Goal: Task Accomplishment & Management: Use online tool/utility

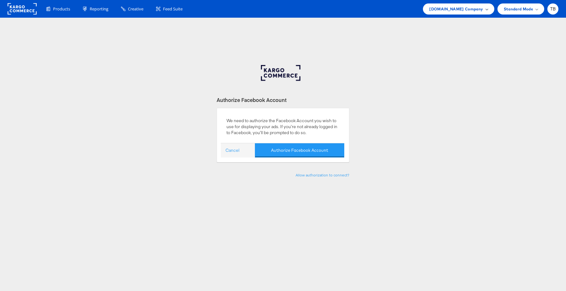
click at [480, 8] on span "Cars.com Company" at bounding box center [456, 9] width 54 height 7
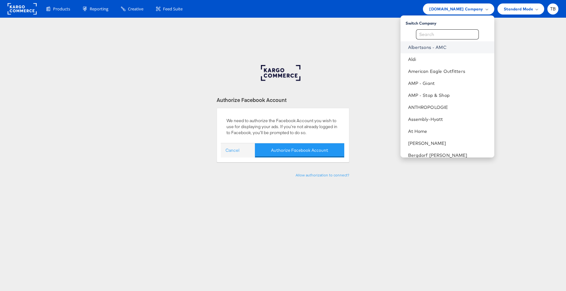
click at [444, 48] on link "Albertsons - AMC" at bounding box center [448, 47] width 81 height 6
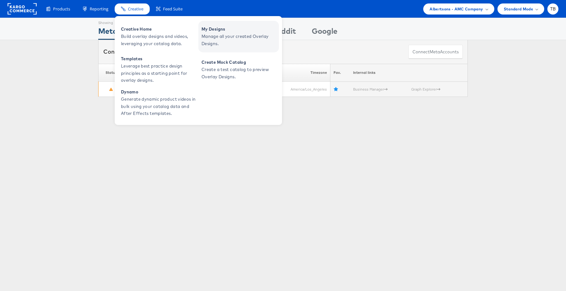
click at [223, 40] on span "Manage all your created Overlay Designs." at bounding box center [239, 40] width 76 height 15
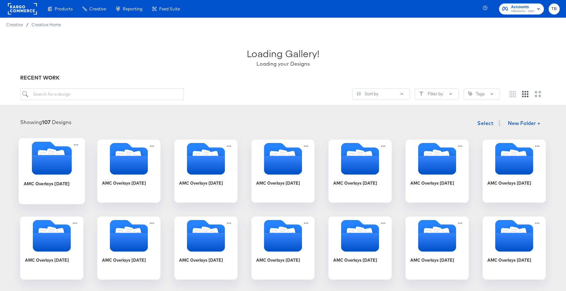
click at [71, 160] on icon "Folder" at bounding box center [52, 165] width 40 height 20
click at [71, 160] on div "AMC Overlays November '25 AMC Overlays October '25 AMC Overlays September '25 A…" at bounding box center [282, 287] width 553 height 294
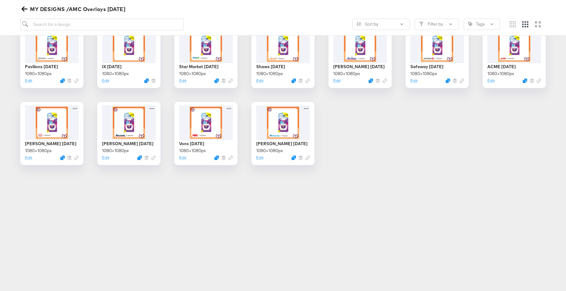
scroll to position [54, 0]
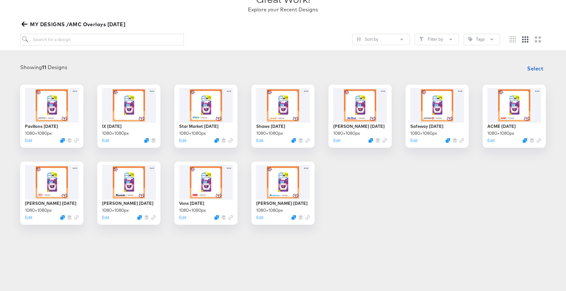
click at [25, 24] on icon "button" at bounding box center [24, 24] width 6 height 5
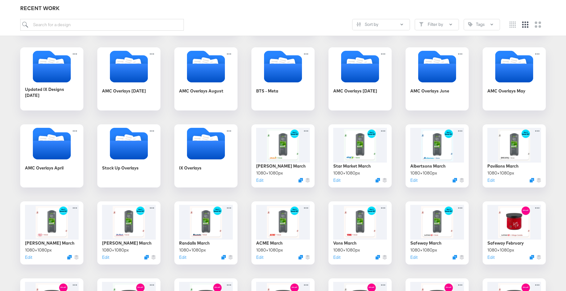
scroll to position [246, 0]
click at [223, 171] on div "IX Overlays" at bounding box center [206, 173] width 56 height 24
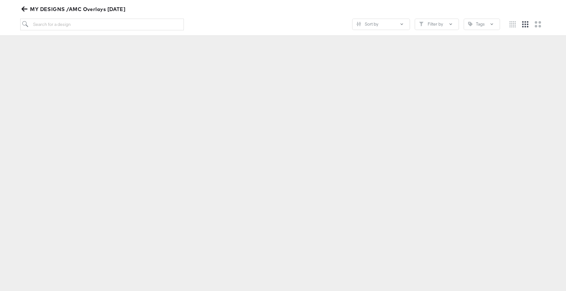
scroll to position [70, 0]
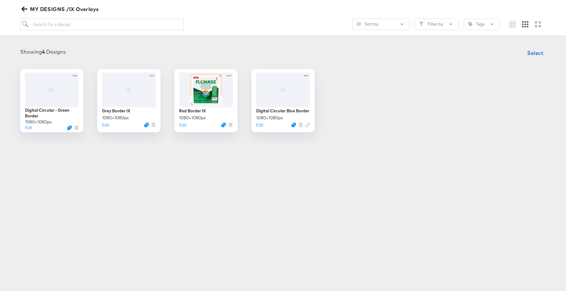
click at [357, 198] on div "Products Creative Reporting Feed Suite Accounts Albertsons - AMC TB Creative / …" at bounding box center [283, 75] width 566 height 291
click at [21, 8] on button "MY DESIGNS /IX Overlays" at bounding box center [60, 9] width 81 height 9
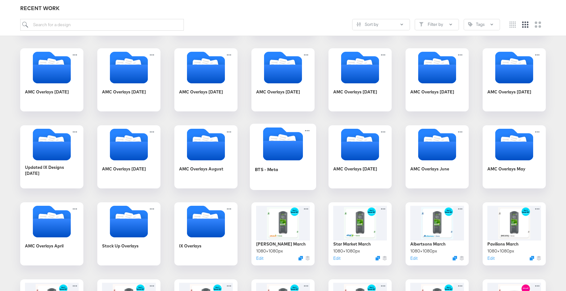
scroll to position [169, 0]
click at [296, 176] on div "BTS - Meta" at bounding box center [283, 174] width 56 height 24
click at [296, 176] on div "Products Creative Reporting Feed Suite Accounts Albertsons - AMC TB Creative / …" at bounding box center [283, 217] width 566 height 772
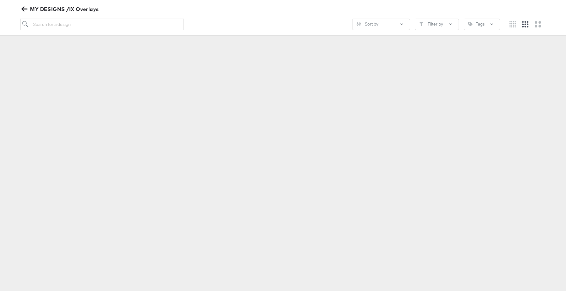
scroll to position [70, 0]
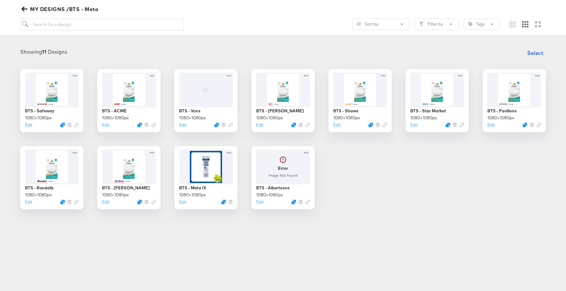
click at [24, 9] on icon "button" at bounding box center [24, 9] width 6 height 5
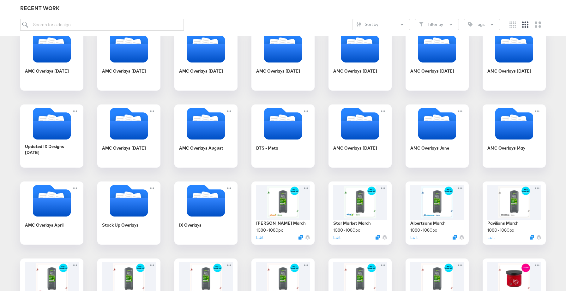
scroll to position [189, 0]
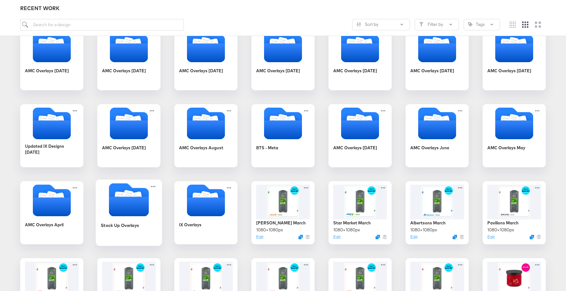
click at [142, 233] on div "Stock Up Overlays" at bounding box center [129, 230] width 56 height 24
click at [142, 233] on body "Products Creative Reporting Feed Suite Accounts Albertsons - AMC TB Creative / …" at bounding box center [283, 197] width 566 height 772
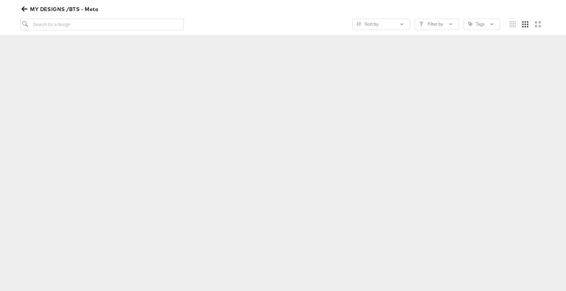
scroll to position [70, 0]
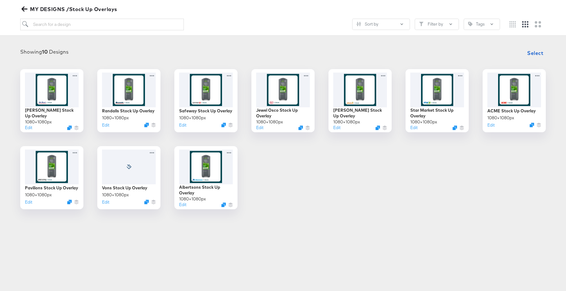
click at [26, 10] on icon "button" at bounding box center [24, 9] width 6 height 6
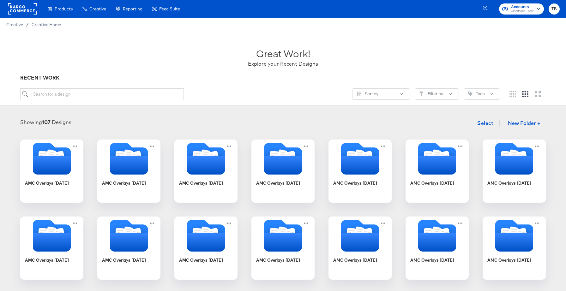
click at [26, 6] on rect at bounding box center [22, 8] width 29 height 11
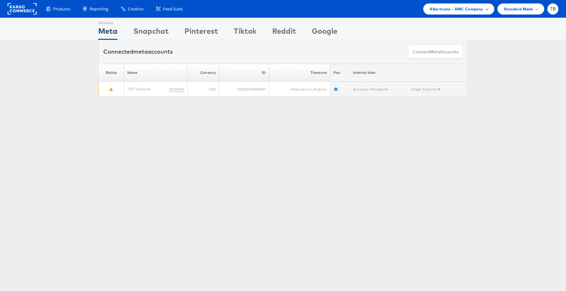
click at [474, 11] on span "Albertsons - AMC Company" at bounding box center [455, 9] width 53 height 7
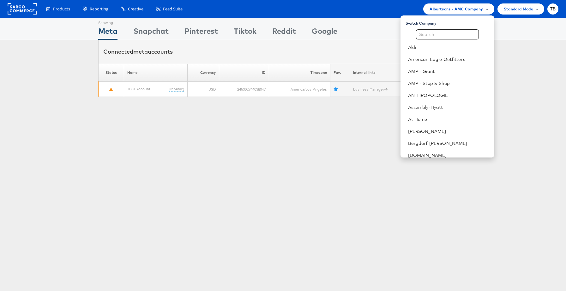
click at [367, 200] on div "Showing Meta Showing Snapchat Showing Pinterest Showing Tiktok Showing Reddit S…" at bounding box center [283, 176] width 566 height 316
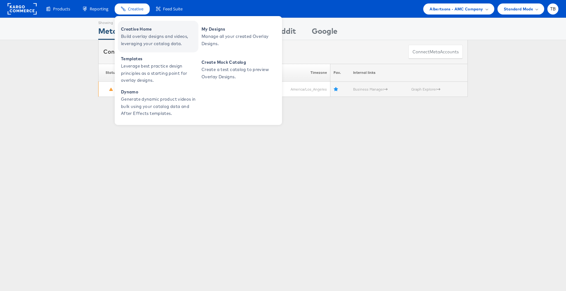
click at [158, 33] on span "Build overlay designs and videos, leveraging your catalog data." at bounding box center [159, 40] width 76 height 15
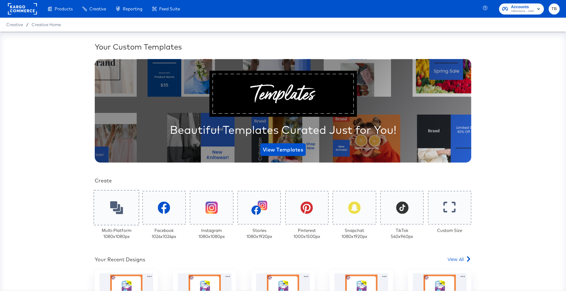
click at [118, 211] on icon at bounding box center [116, 207] width 13 height 13
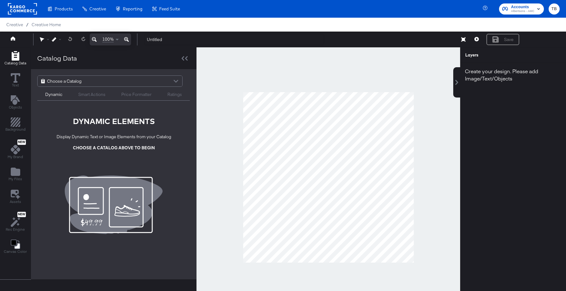
click at [101, 82] on div "Choose a Catalog" at bounding box center [110, 81] width 145 height 11
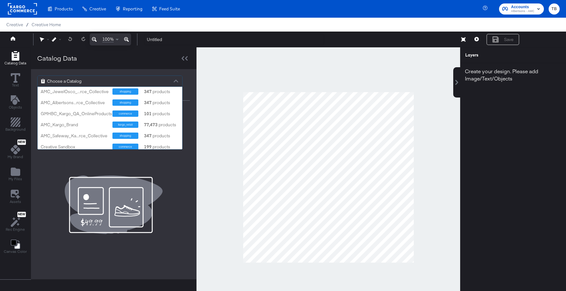
scroll to position [79, 0]
click at [82, 123] on div "AMC_Kargo_Brand" at bounding box center [74, 124] width 67 height 6
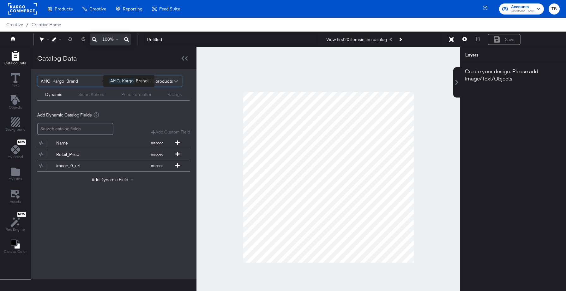
click at [95, 82] on div "AMC_Kargo_Brand" at bounding box center [73, 81] width 64 height 11
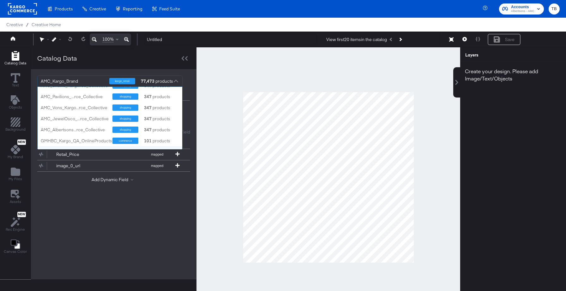
scroll to position [60, 0]
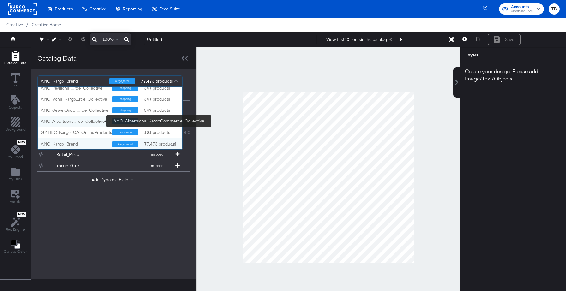
click at [87, 121] on div "AMC_Albertsons...rce_Collective" at bounding box center [74, 121] width 67 height 6
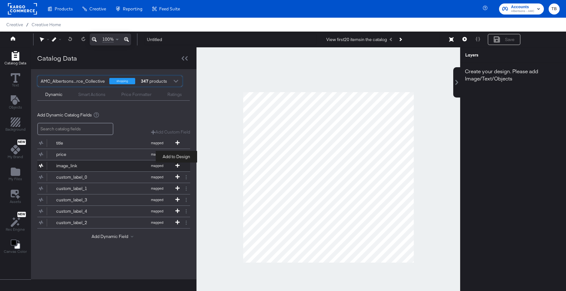
click at [176, 165] on icon at bounding box center [177, 165] width 4 height 4
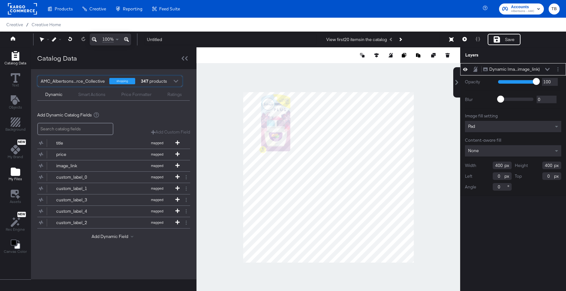
click at [12, 171] on icon "Add Files" at bounding box center [15, 172] width 9 height 8
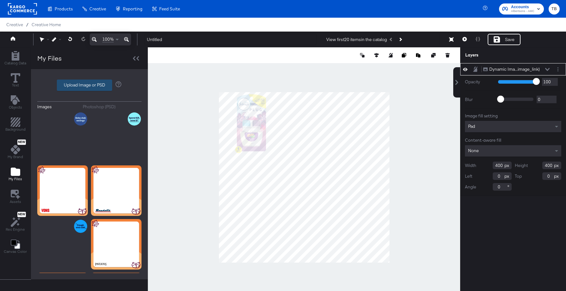
click at [98, 83] on label "Upload Image or PSD" at bounding box center [84, 85] width 55 height 11
click at [89, 85] on input "Upload Image or PSD" at bounding box center [89, 85] width 0 height 0
type input "C:\fakepath\bg.png"
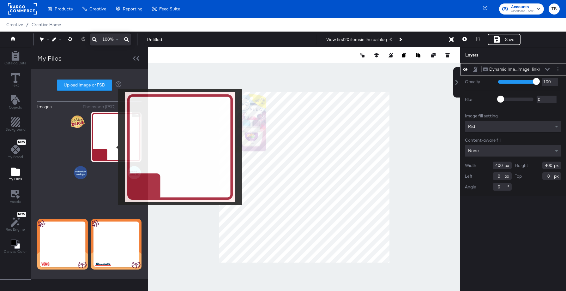
click at [114, 147] on img at bounding box center [116, 137] width 50 height 50
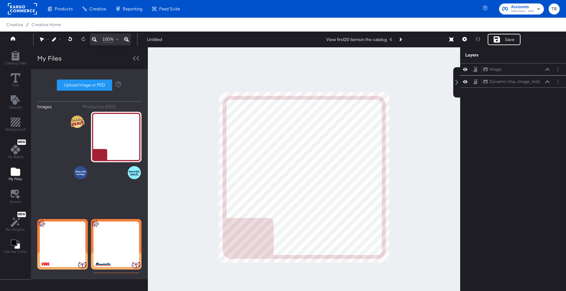
click at [193, 113] on div at bounding box center [304, 177] width 312 height 260
click at [17, 61] on span "Catalog Data" at bounding box center [15, 63] width 22 height 5
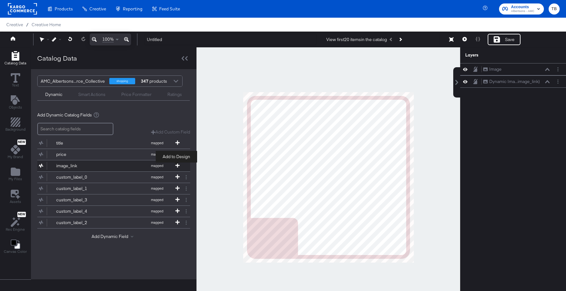
click at [177, 167] on span at bounding box center [177, 165] width 6 height 5
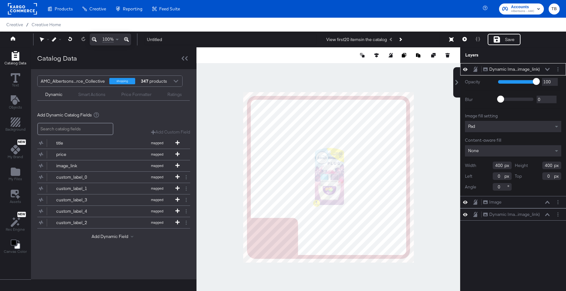
type input "340"
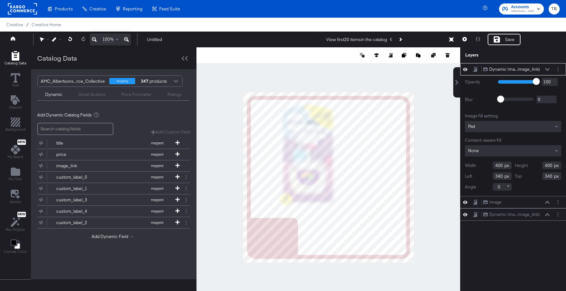
click at [241, 113] on div at bounding box center [328, 177] width 264 height 260
type input "679"
type input "61"
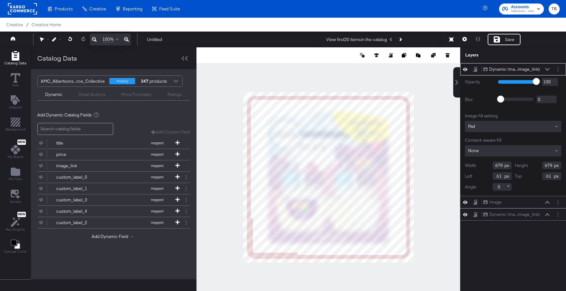
type input "957"
click at [378, 55] on icon at bounding box center [376, 55] width 4 height 4
click at [330, 67] on icon at bounding box center [329, 67] width 4 height 4
type input "62"
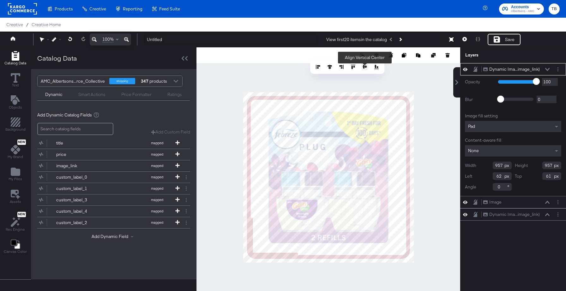
click at [365, 67] on icon at bounding box center [364, 67] width 4 height 4
type input "62"
click at [442, 153] on div at bounding box center [328, 177] width 264 height 260
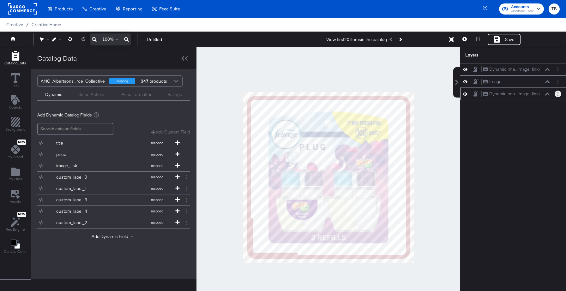
click at [558, 95] on button "Layer Options" at bounding box center [557, 94] width 7 height 7
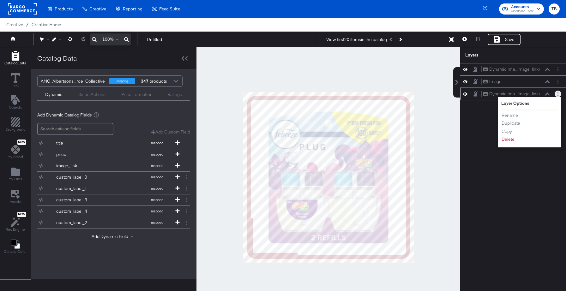
click at [513, 143] on div "Rename Duplicate Copy Delete" at bounding box center [518, 127] width 35 height 34
click at [506, 140] on button "Delete" at bounding box center [508, 139] width 14 height 7
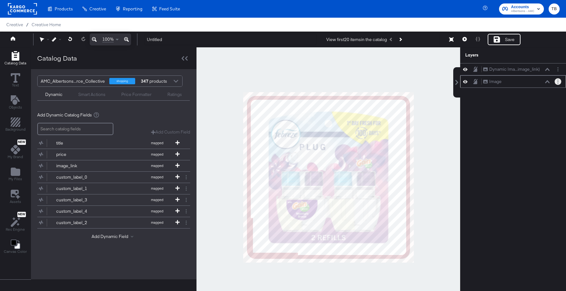
click at [556, 82] on button "Layer Options" at bounding box center [557, 81] width 7 height 7
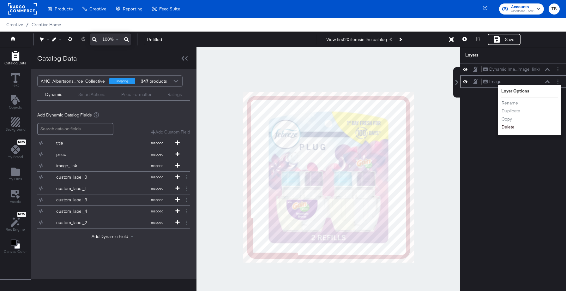
click at [510, 129] on button "Delete" at bounding box center [508, 127] width 14 height 7
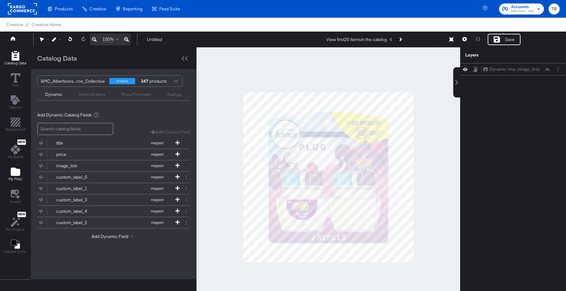
click at [12, 176] on div "My Files" at bounding box center [16, 174] width 14 height 15
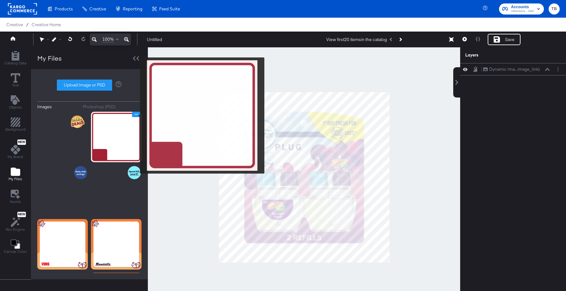
click at [136, 116] on icon "Image Options" at bounding box center [136, 114] width 5 height 5
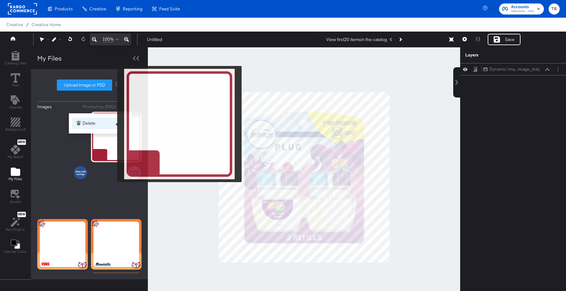
click at [113, 124] on button "Delete" at bounding box center [100, 123] width 57 height 11
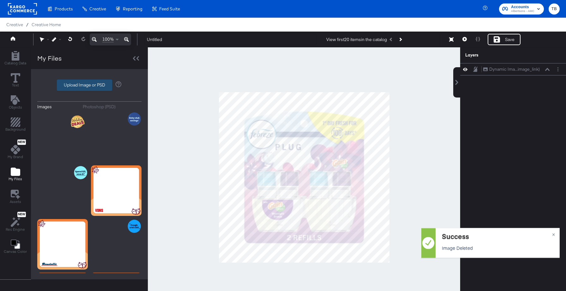
click at [85, 85] on label "Upload Image or PSD" at bounding box center [84, 85] width 55 height 11
click at [89, 85] on input "Upload Image or PSD" at bounding box center [89, 85] width 0 height 0
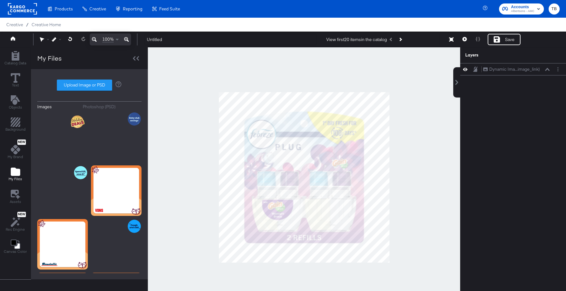
type input "C:\fakepath\bg.png"
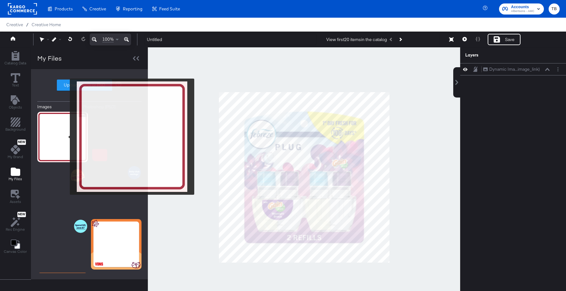
click at [66, 137] on img at bounding box center [62, 137] width 50 height 50
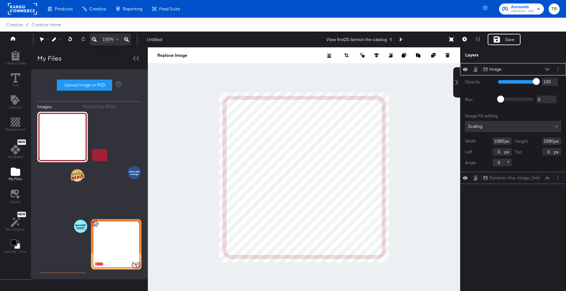
click at [547, 70] on icon at bounding box center [547, 69] width 4 height 3
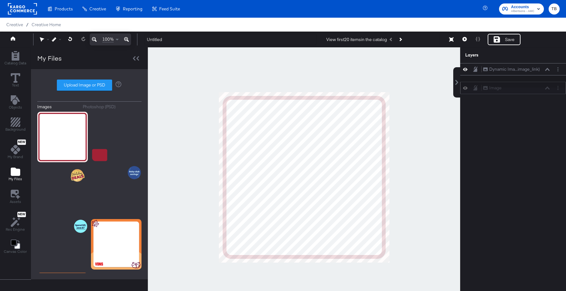
drag, startPoint x: 535, startPoint y: 69, endPoint x: 535, endPoint y: 89, distance: 20.5
click at [535, 89] on div "Image Image" at bounding box center [516, 88] width 67 height 7
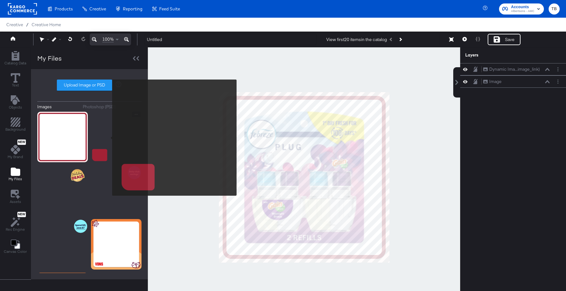
click at [108, 138] on img at bounding box center [116, 137] width 50 height 50
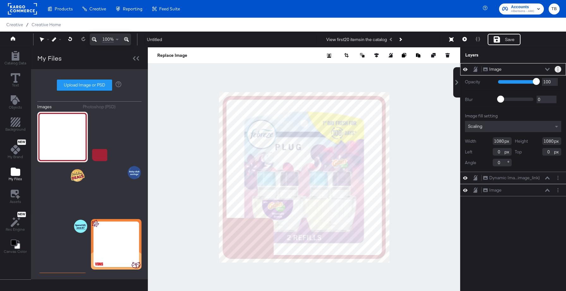
click at [559, 69] on button "Layer Options" at bounding box center [557, 69] width 7 height 7
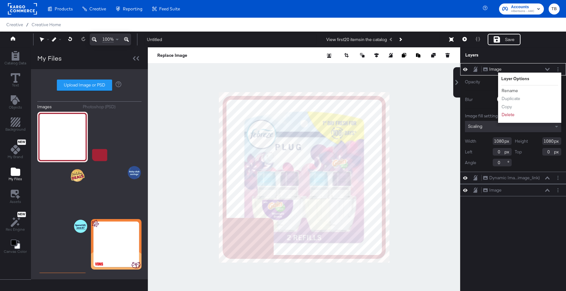
click at [508, 91] on button "Rename" at bounding box center [509, 90] width 17 height 7
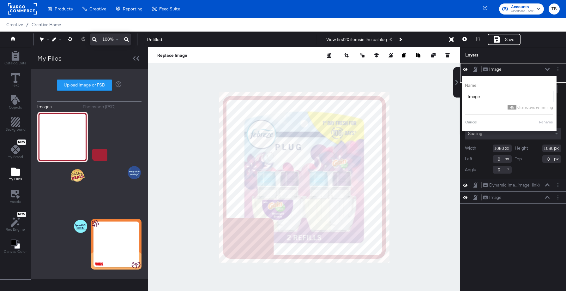
click at [501, 93] on input "Image" at bounding box center [509, 97] width 88 height 12
type input "price box"
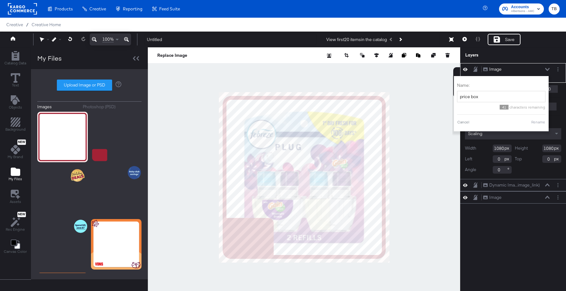
click at [537, 119] on button "Rename" at bounding box center [538, 122] width 15 height 6
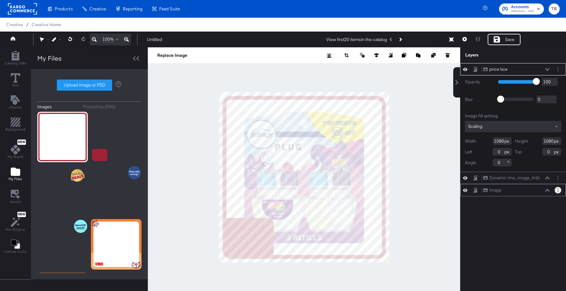
click at [559, 190] on button "Layer Options" at bounding box center [557, 190] width 7 height 7
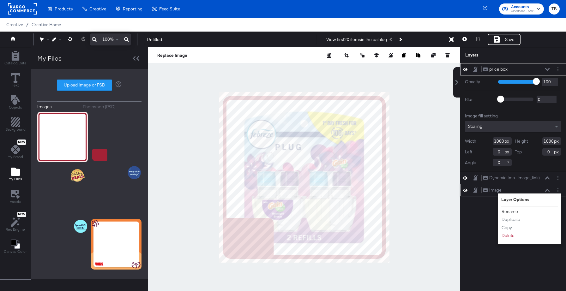
click at [506, 212] on button "Rename" at bounding box center [509, 211] width 17 height 7
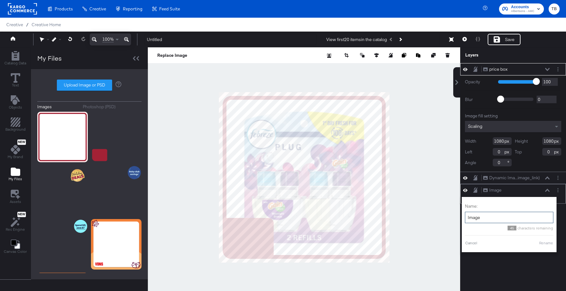
click at [496, 216] on input "Image" at bounding box center [509, 218] width 88 height 12
type input "bg"
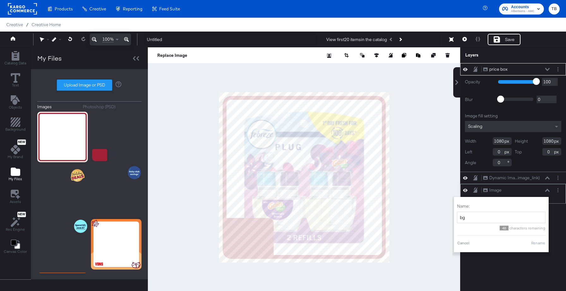
click at [536, 241] on button "Rename" at bounding box center [538, 243] width 15 height 6
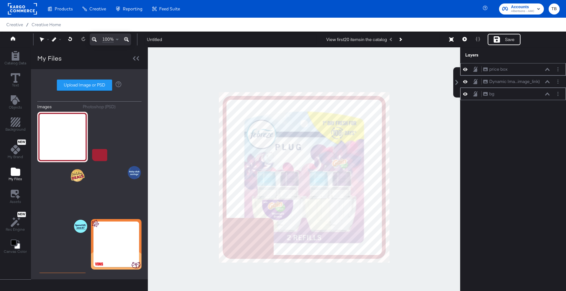
click at [429, 121] on div at bounding box center [304, 177] width 312 height 260
click at [81, 86] on label "Upload Image or PSD" at bounding box center [84, 85] width 55 height 11
click at [89, 85] on input "Upload Image or PSD" at bounding box center [89, 85] width 0 height 0
type input "C:\fakepath\V2.png"
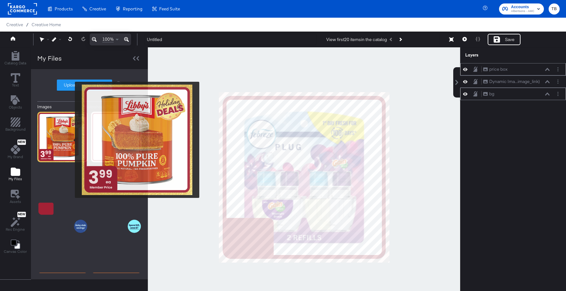
click at [71, 140] on img at bounding box center [62, 137] width 50 height 50
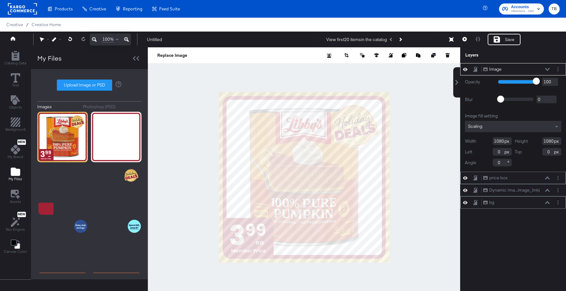
type input "54"
click at [519, 80] on input "range" at bounding box center [518, 81] width 41 height 4
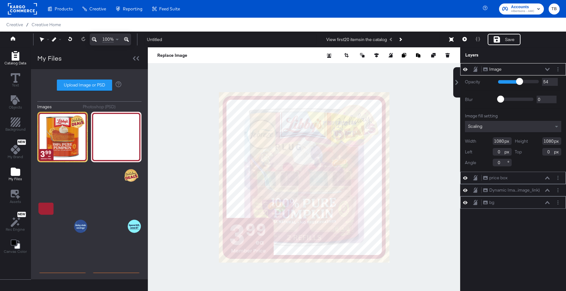
click at [15, 58] on icon "Add Rectangle" at bounding box center [15, 55] width 8 height 9
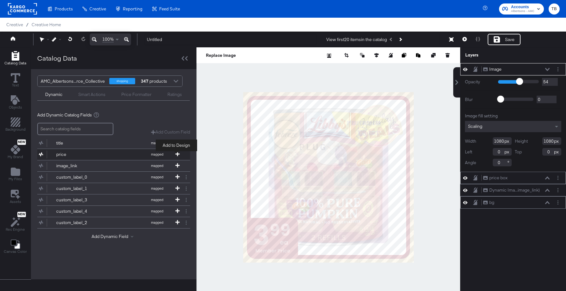
click at [176, 154] on icon at bounding box center [177, 154] width 4 height 4
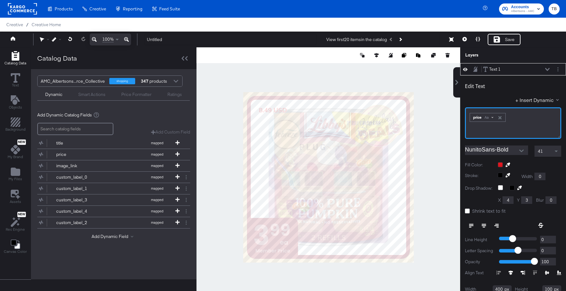
click at [490, 119] on div "Aa" at bounding box center [488, 117] width 15 height 5
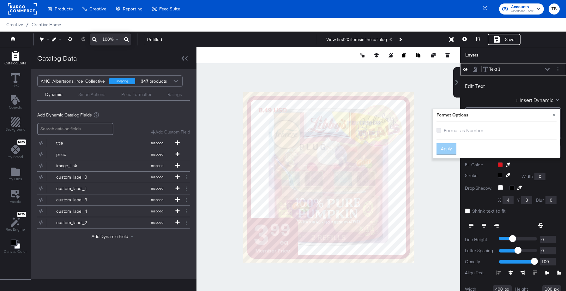
click at [439, 130] on icon at bounding box center [438, 130] width 5 height 5
click at [0, 0] on input "Format as Number" at bounding box center [0, 0] width 0 height 0
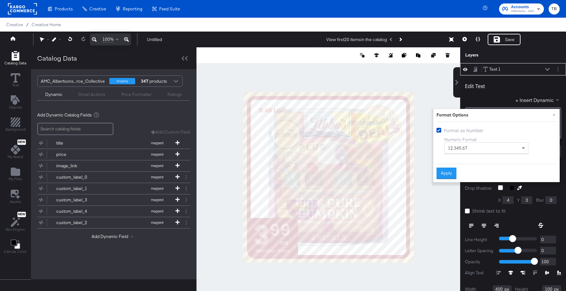
click at [463, 149] on span "12,345.67" at bounding box center [458, 148] width 20 height 6
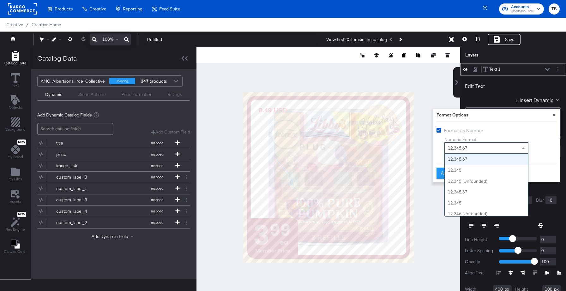
click at [555, 115] on button "×" at bounding box center [553, 114] width 11 height 11
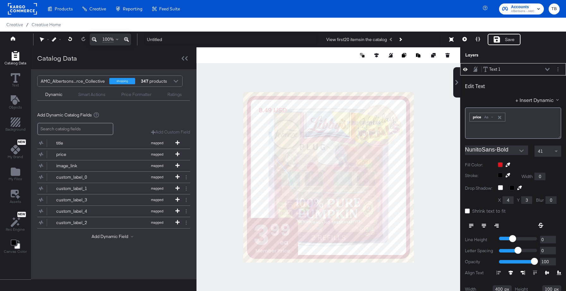
click at [560, 66] on div "Text 1 Text 1" at bounding box center [513, 69] width 106 height 12
click at [560, 69] on button "Layer Options" at bounding box center [557, 69] width 7 height 7
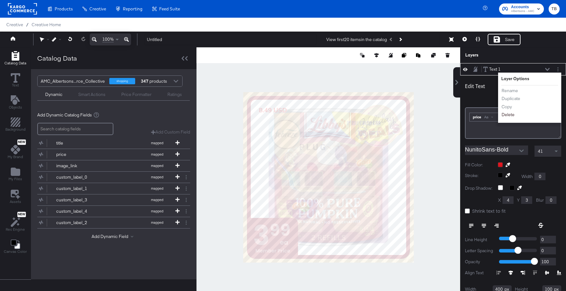
click at [504, 113] on button "Delete" at bounding box center [508, 114] width 14 height 7
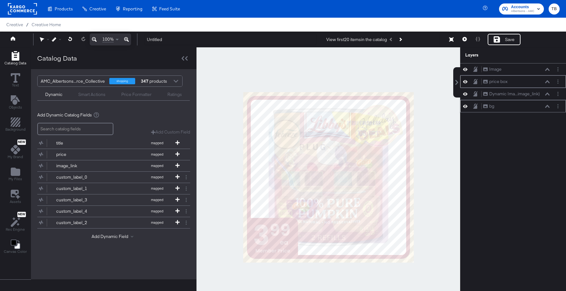
click at [135, 97] on div "Price Formatter" at bounding box center [136, 95] width 30 height 6
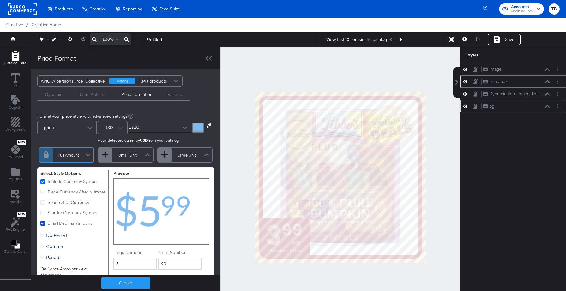
click at [43, 181] on icon at bounding box center [42, 181] width 5 height 5
click at [0, 0] on input "Include Currency Symbol" at bounding box center [0, 0] width 0 height 0
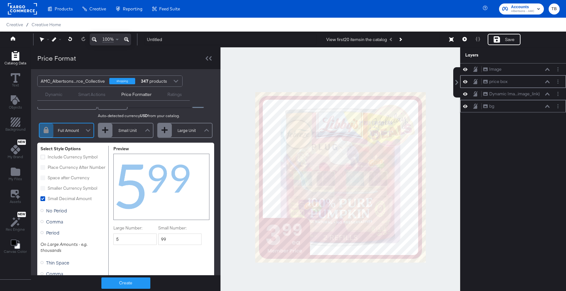
scroll to position [0, 0]
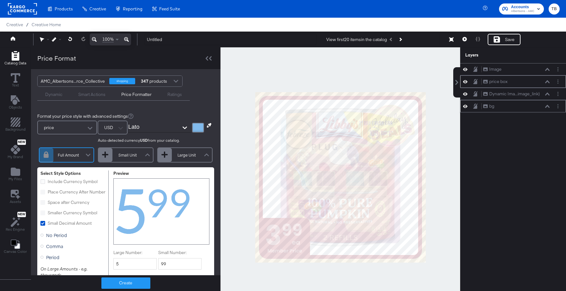
click at [183, 127] on icon "Open" at bounding box center [184, 128] width 4 height 4
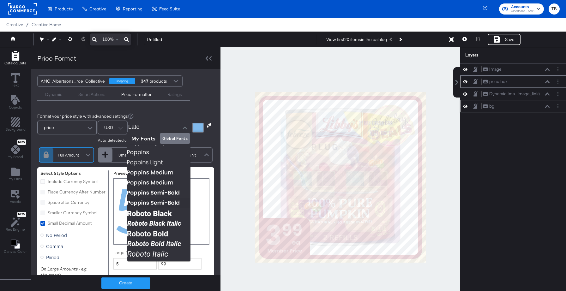
scroll to position [399, 0]
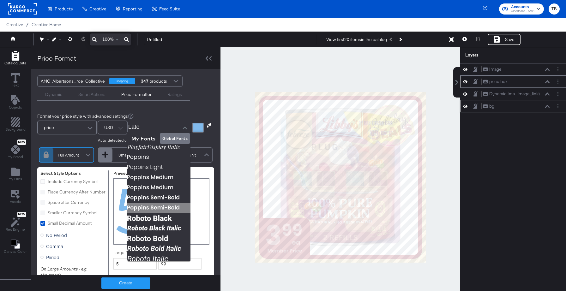
click at [156, 209] on img at bounding box center [158, 208] width 63 height 10
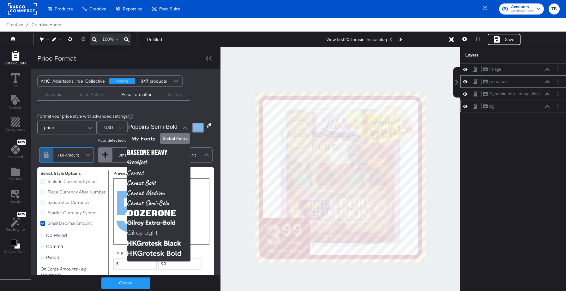
click at [169, 129] on input "Poppins Semi-Bold" at bounding box center [155, 127] width 54 height 9
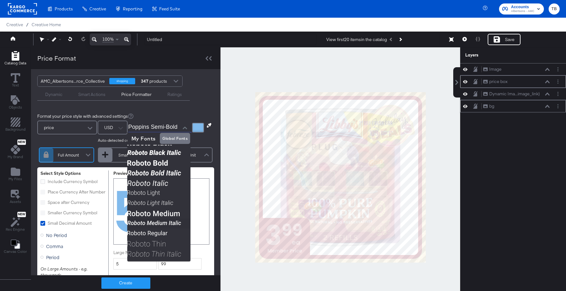
scroll to position [16, 0]
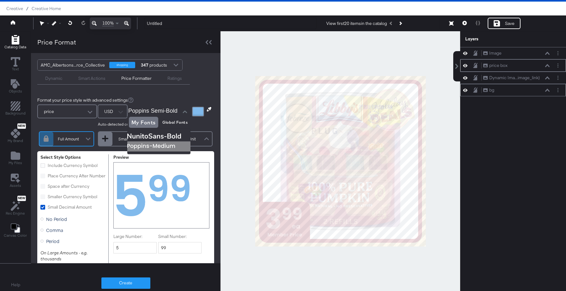
click at [157, 144] on img at bounding box center [158, 146] width 63 height 10
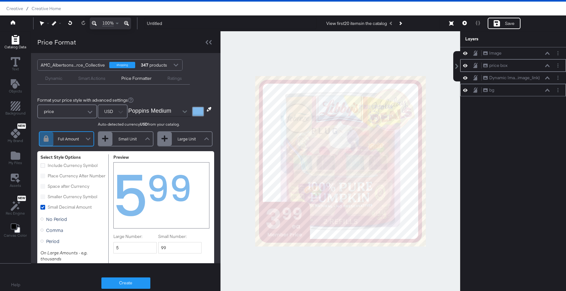
click at [178, 111] on div at bounding box center [184, 111] width 13 height 9
click at [185, 111] on icon "Open" at bounding box center [184, 111] width 4 height 3
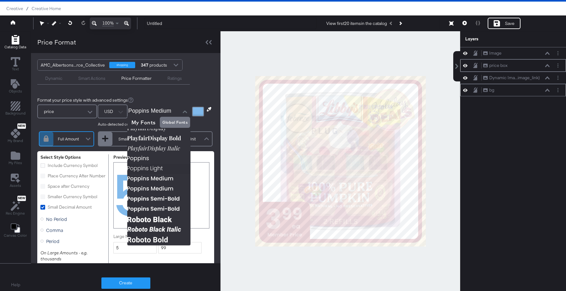
scroll to position [378, 0]
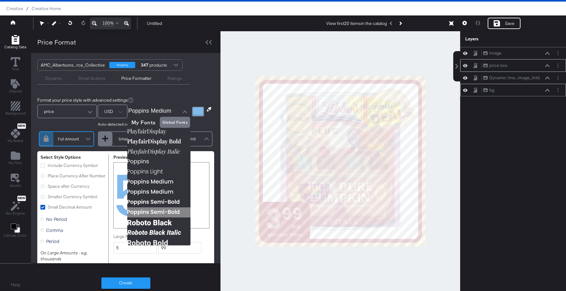
click at [164, 212] on img at bounding box center [158, 212] width 63 height 10
type input "Poppins Semi-Bold"
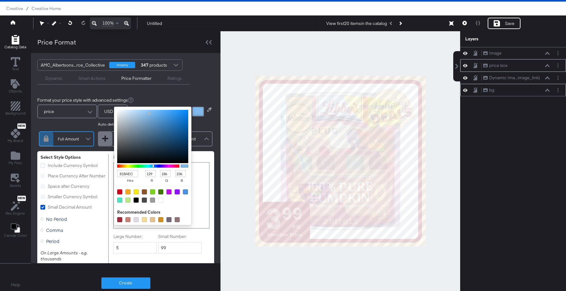
click at [200, 116] on div at bounding box center [198, 112] width 12 height 10
click at [131, 171] on input "81BAEC" at bounding box center [127, 173] width 21 height 7
type input "ffe"
type input "255"
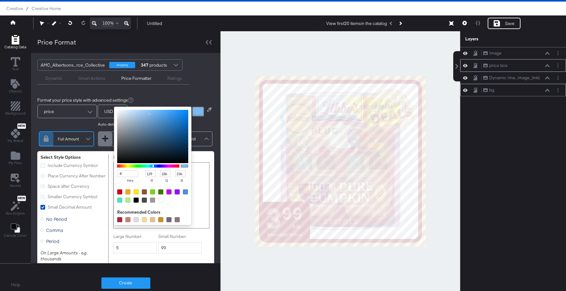
type input "255"
type input "238"
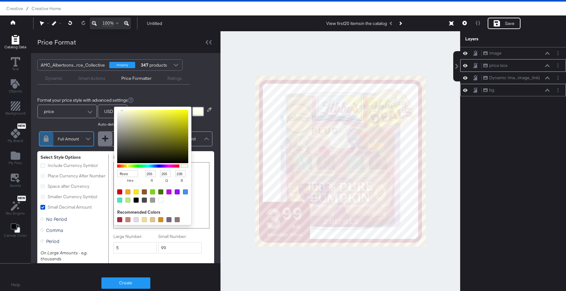
type input "ffeeee"
type input "238"
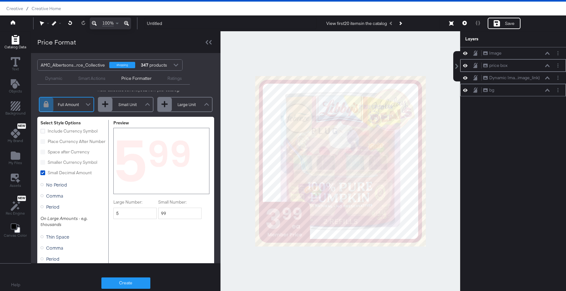
scroll to position [0, 0]
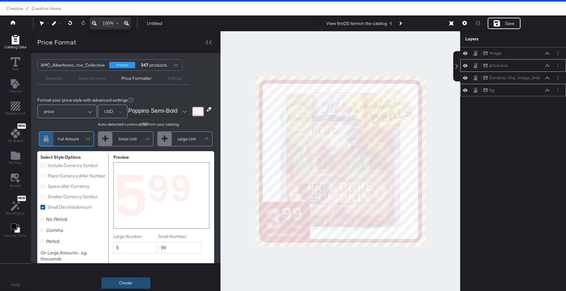
click at [127, 284] on button "Create" at bounding box center [125, 282] width 49 height 11
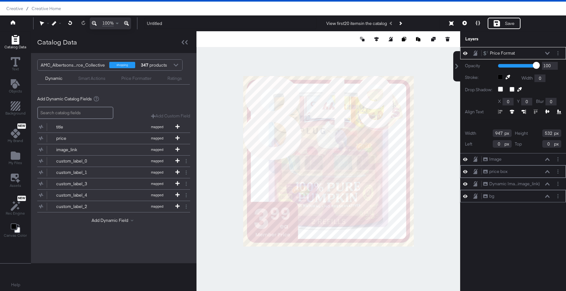
type input "336"
type input "189"
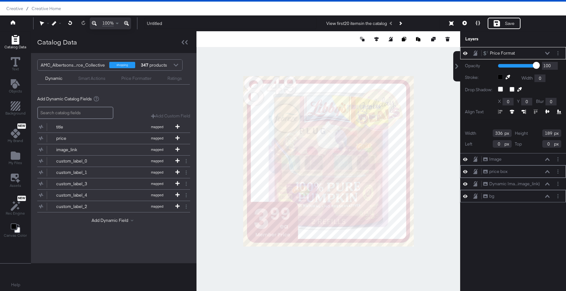
type input "62"
type input "798"
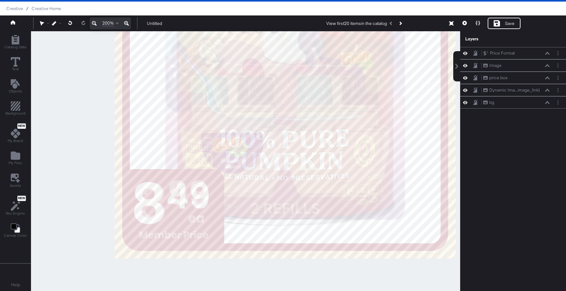
click at [213, 133] on div at bounding box center [245, 161] width 428 height 260
click at [122, 17] on button at bounding box center [126, 23] width 9 height 12
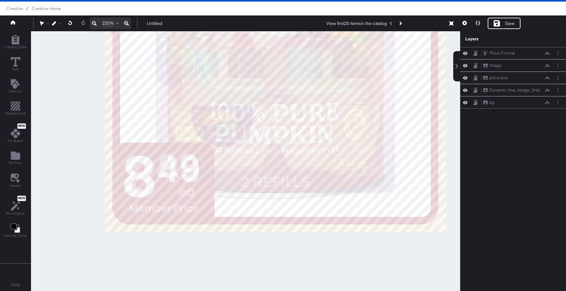
scroll to position [16, 0]
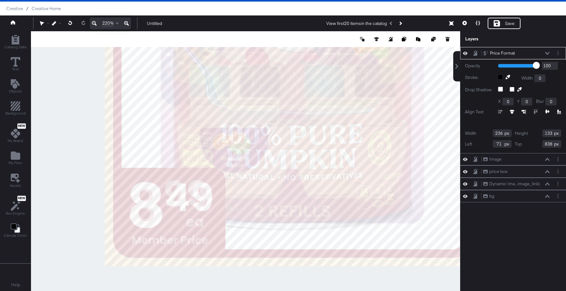
type input "70"
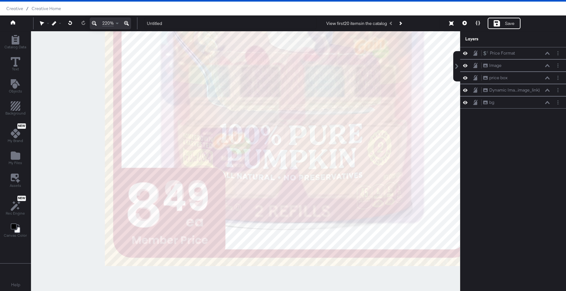
scroll to position [16, 0]
click at [12, 60] on icon at bounding box center [15, 61] width 9 height 9
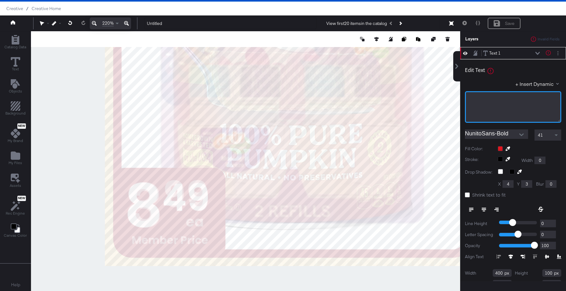
click at [475, 99] on div "﻿" at bounding box center [513, 98] width 88 height 6
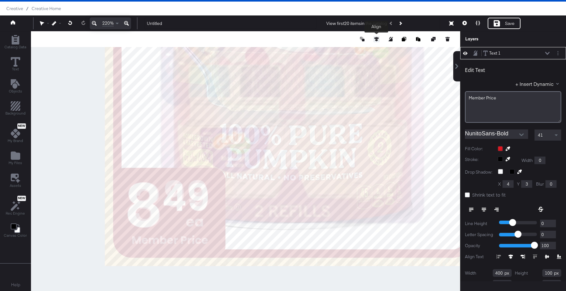
click at [378, 39] on icon at bounding box center [376, 39] width 4 height 4
click at [375, 50] on icon at bounding box center [376, 51] width 4 height 4
type input "980"
click at [551, 145] on div "Edit Text + Insert Dynamic Member ﻿Price Poppins Semi-Bold 31 Fill Color: Strok…" at bounding box center [513, 181] width 106 height 244
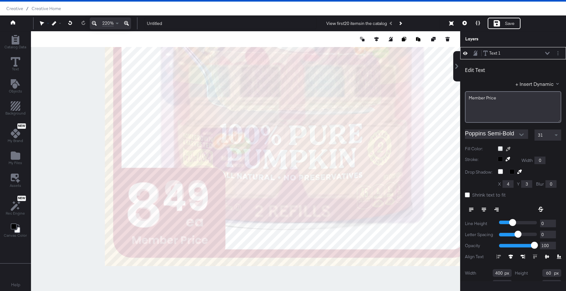
click at [41, 23] on icon at bounding box center [41, 23] width 4 height 5
click at [73, 123] on div at bounding box center [245, 161] width 428 height 260
type input "156"
type input "860"
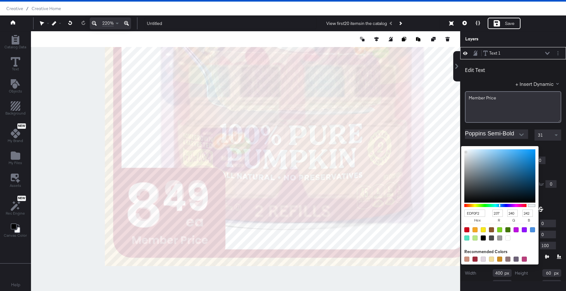
click at [501, 148] on div "EDF0F2 hex 237 r 240 g 242 b 100 a Recommended Colors" at bounding box center [528, 148] width 63 height 5
type input "FFEEEE"
type input "255"
type input "238"
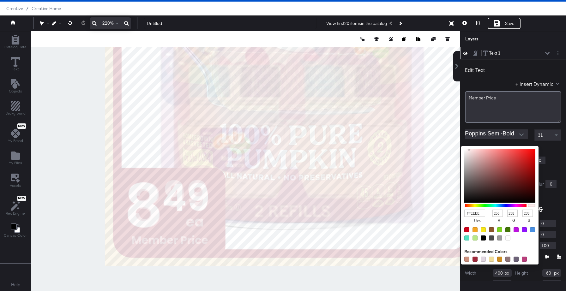
click at [145, 204] on div at bounding box center [245, 161] width 428 height 260
click at [550, 154] on div "Edit Text + Insert Dynamic Member ﻿Price Poppins Semi-Bold 31 Fill Color: FFEEE…" at bounding box center [513, 181] width 106 height 244
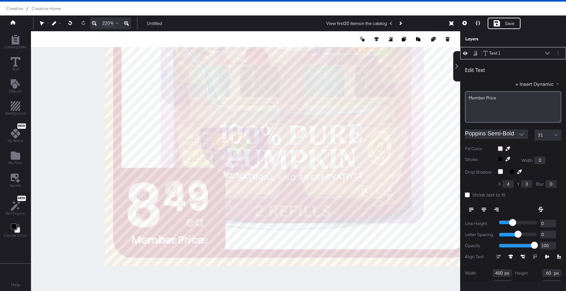
type input "78"
type input "991"
type input "233"
click at [484, 209] on icon at bounding box center [483, 209] width 4 height 1
type input "74"
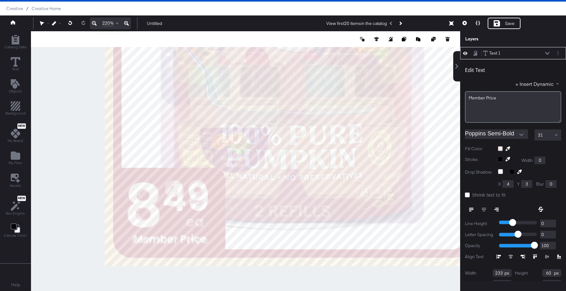
type input "973"
click at [557, 54] on icon "Layer Options" at bounding box center [557, 53] width 1 height 4
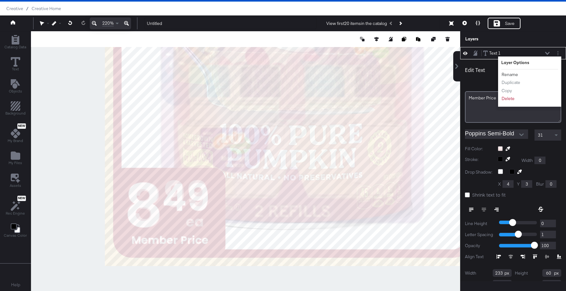
click at [511, 74] on button "Rename" at bounding box center [509, 74] width 17 height 7
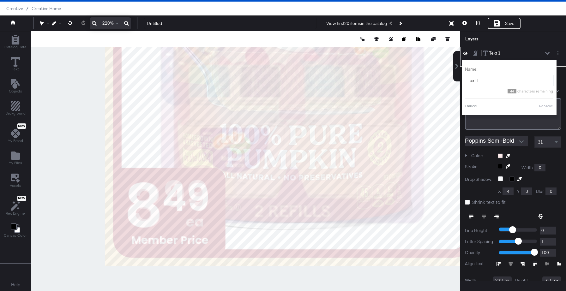
click at [503, 80] on input "Text 1" at bounding box center [509, 81] width 88 height 12
type input "Member Price"
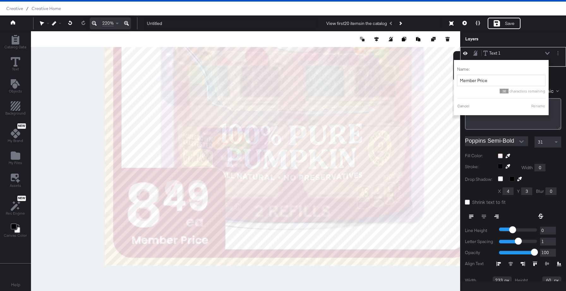
click at [538, 106] on button "Rename" at bounding box center [538, 106] width 15 height 6
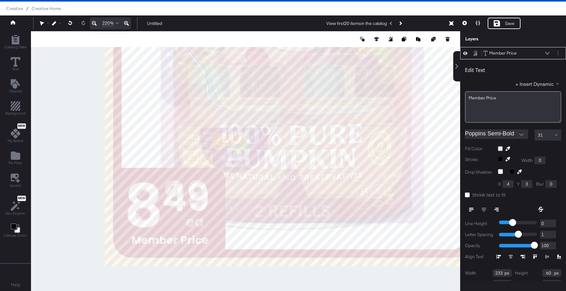
click at [546, 53] on icon at bounding box center [547, 53] width 4 height 3
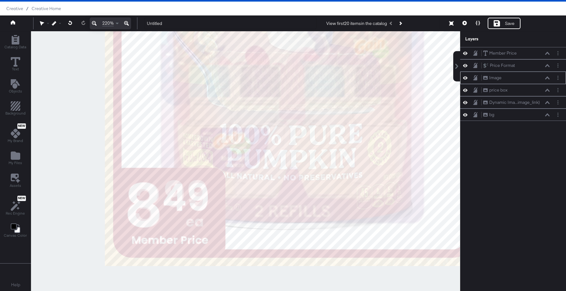
click at [467, 78] on div at bounding box center [466, 78] width 9 height 6
click at [466, 79] on icon at bounding box center [465, 77] width 4 height 5
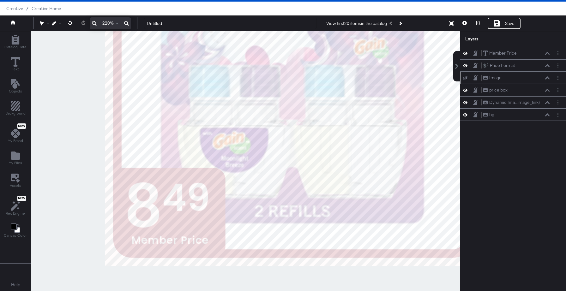
click at [466, 79] on icon at bounding box center [465, 78] width 4 height 4
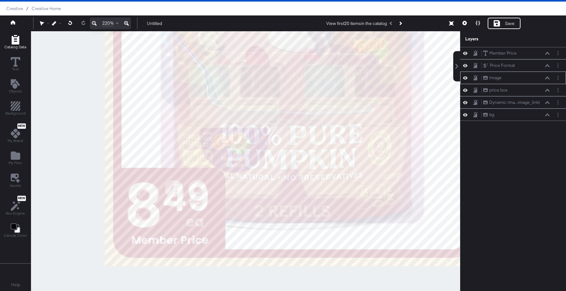
click at [17, 45] on div "Catalog Data" at bounding box center [15, 42] width 22 height 15
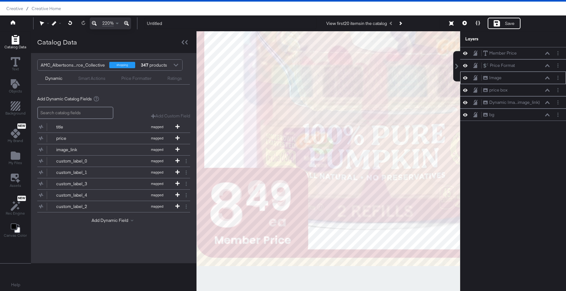
click at [93, 24] on icon at bounding box center [94, 24] width 5 height 8
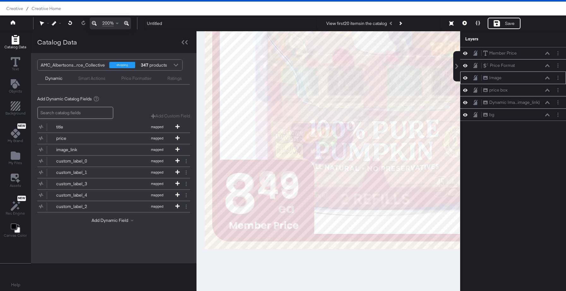
click at [93, 24] on icon at bounding box center [94, 24] width 5 height 8
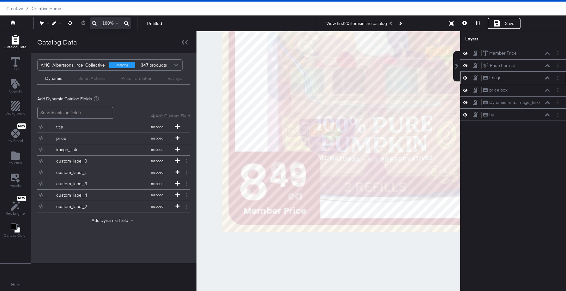
click at [93, 24] on icon at bounding box center [94, 24] width 5 height 8
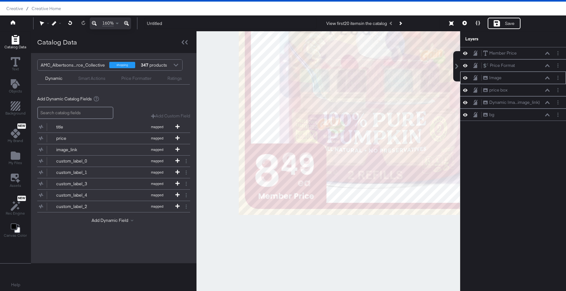
click at [93, 24] on icon at bounding box center [94, 24] width 5 height 8
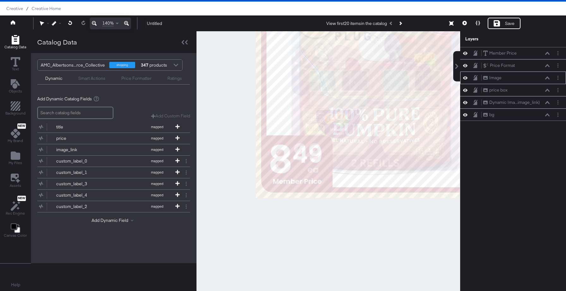
click at [93, 24] on icon at bounding box center [94, 24] width 5 height 8
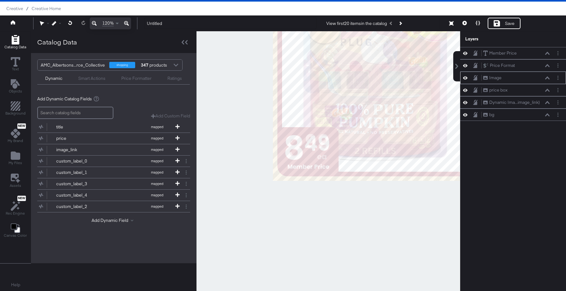
click at [93, 24] on icon at bounding box center [94, 24] width 5 height 8
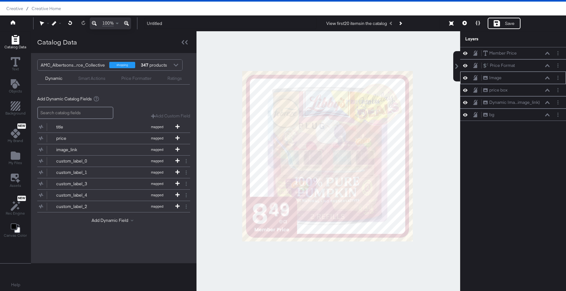
drag, startPoint x: 279, startPoint y: 48, endPoint x: 285, endPoint y: 135, distance: 87.0
click at [285, 135] on div at bounding box center [328, 161] width 263 height 260
click at [90, 17] on button at bounding box center [94, 23] width 9 height 12
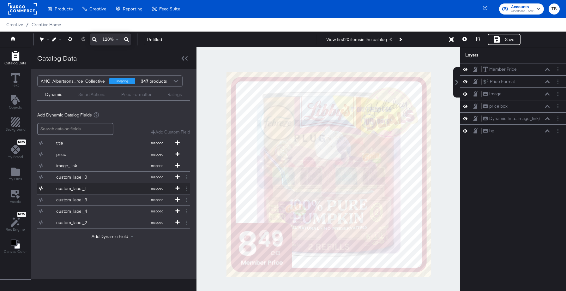
scroll to position [16, 0]
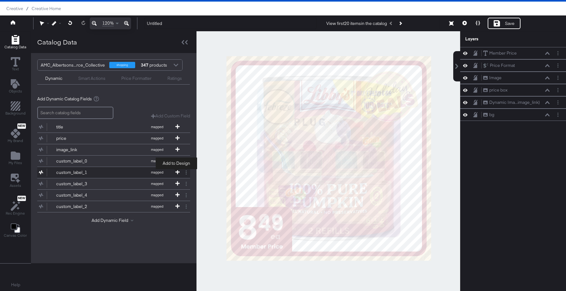
click at [176, 171] on icon at bounding box center [177, 172] width 4 height 4
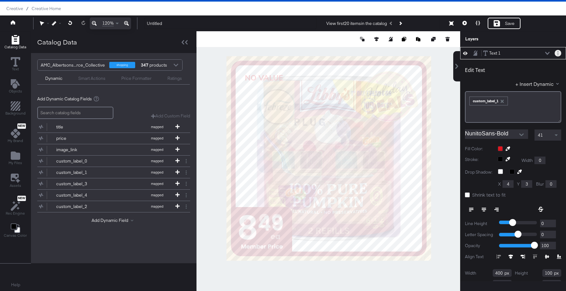
click at [559, 54] on button "Layer Options" at bounding box center [557, 53] width 7 height 7
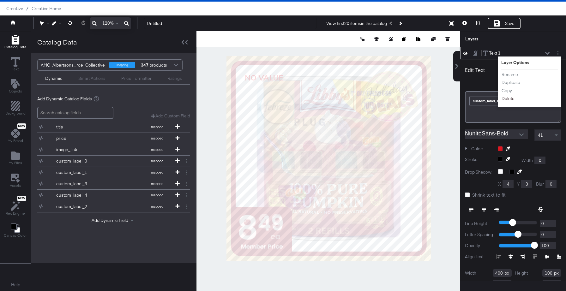
click at [508, 98] on button "Delete" at bounding box center [508, 98] width 14 height 7
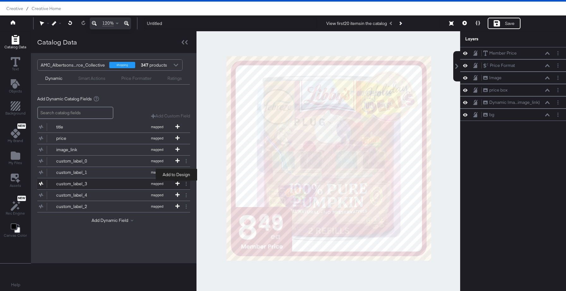
click at [178, 182] on icon at bounding box center [177, 183] width 4 height 4
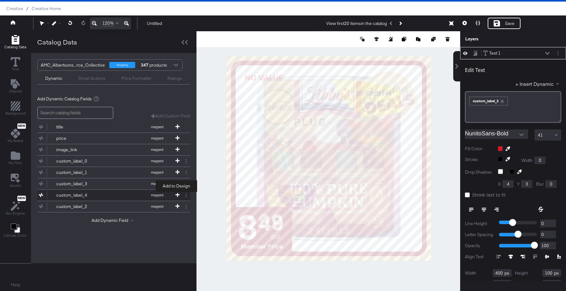
click at [174, 194] on span at bounding box center [177, 195] width 6 height 5
type input "332"
click at [176, 205] on icon at bounding box center [177, 206] width 4 height 4
type input "197"
click at [120, 223] on button "Add Dynamic Field" at bounding box center [114, 220] width 44 height 6
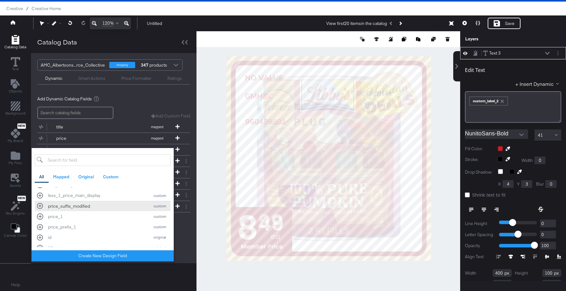
scroll to position [216, 0]
click at [69, 209] on div "price_suffix_modified" at bounding box center [97, 208] width 98 height 6
click at [184, 252] on div "AMC_Albertsons...rce_Collective shopping 347 products Dynamic Smart Actions Pri…" at bounding box center [113, 158] width 165 height 210
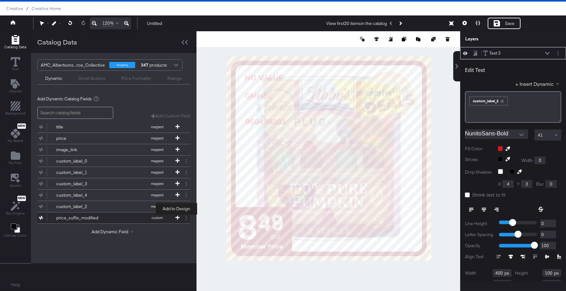
click at [175, 216] on icon at bounding box center [177, 217] width 4 height 4
type input "583"
type input "582"
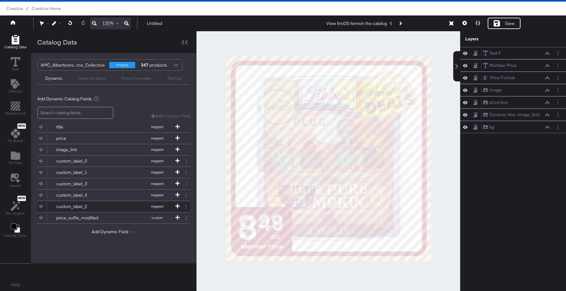
scroll to position [0, 0]
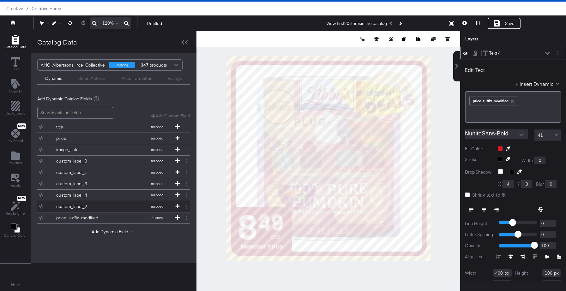
type input "255"
type input "547"
click at [466, 27] on button at bounding box center [464, 23] width 13 height 11
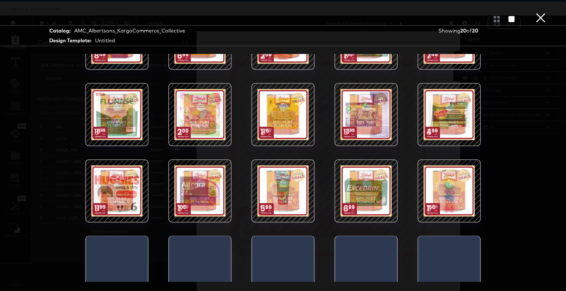
scroll to position [64, 0]
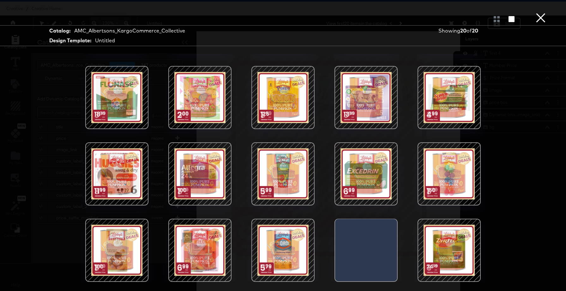
click at [537, 13] on button "×" at bounding box center [540, 6] width 13 height 13
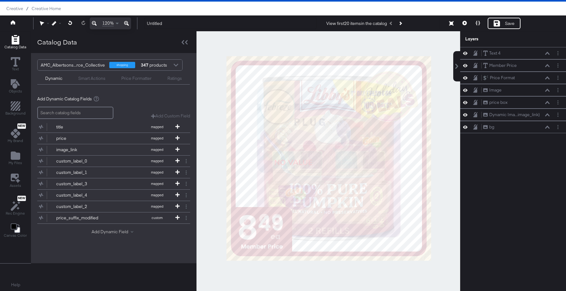
click at [109, 232] on button "Add Dynamic Field" at bounding box center [114, 232] width 44 height 6
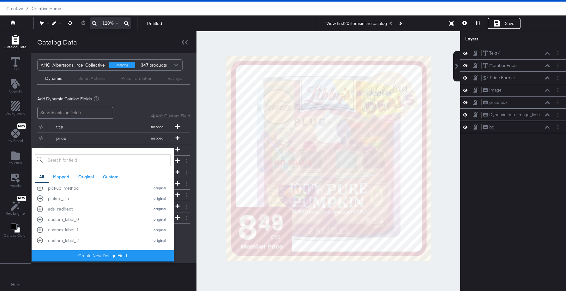
scroll to position [432, 0]
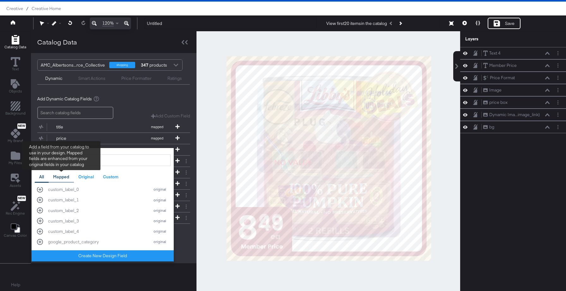
click at [63, 175] on div "Mapped" at bounding box center [61, 177] width 16 height 6
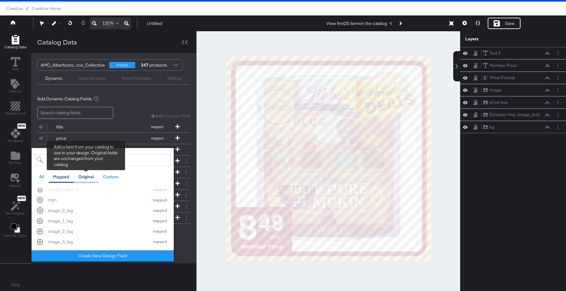
click at [91, 177] on div "Original" at bounding box center [85, 177] width 15 height 6
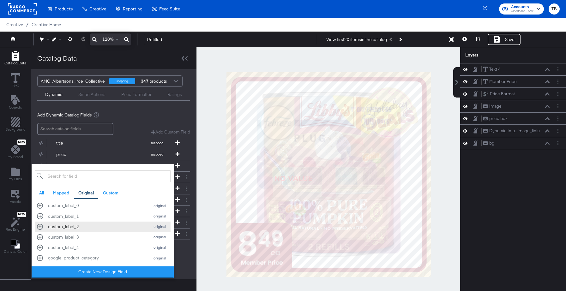
scroll to position [16, 0]
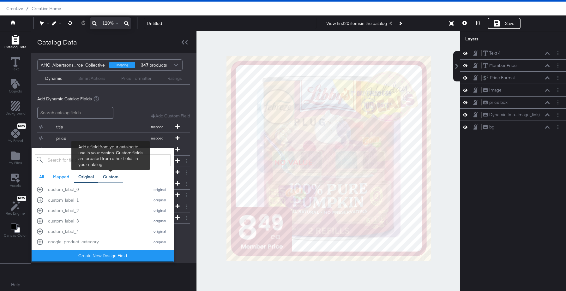
click at [110, 175] on div "Custom" at bounding box center [110, 177] width 15 height 6
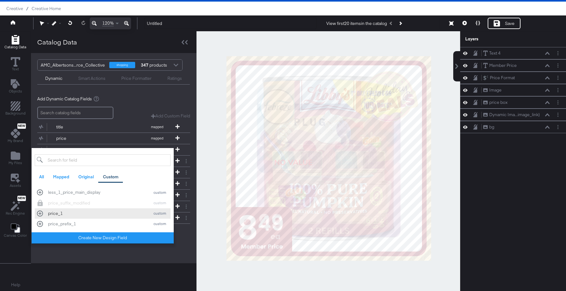
click at [40, 213] on div "price_1 custom" at bounding box center [102, 214] width 131 height 6
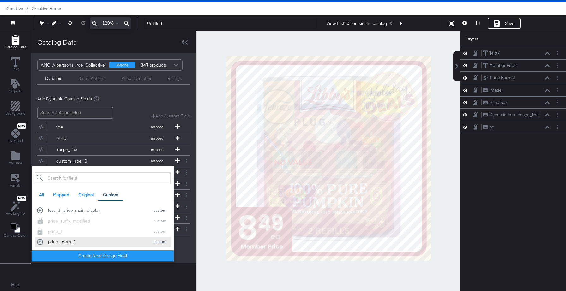
click at [38, 240] on div "price_prefix_1 custom" at bounding box center [102, 242] width 131 height 6
click at [183, 255] on div "Add Dynamic Field All Mapped Original Custom Add a field from your catalog to u…" at bounding box center [113, 256] width 153 height 9
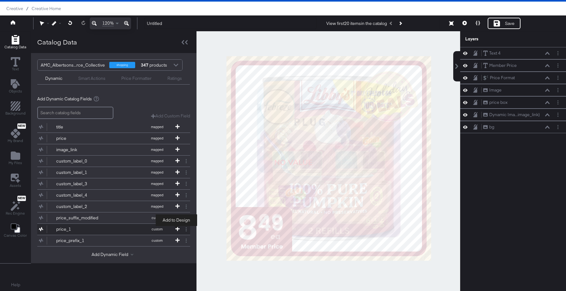
click at [174, 228] on span at bounding box center [177, 229] width 6 height 5
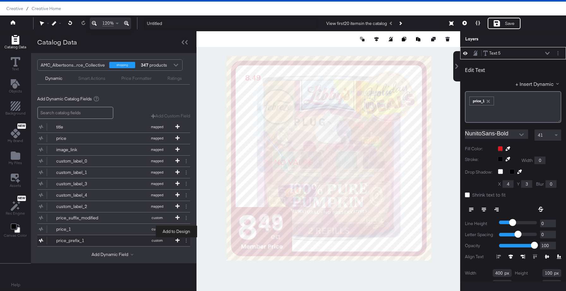
click at [176, 240] on icon at bounding box center [177, 240] width 4 height 4
type input "173"
click at [463, 22] on icon at bounding box center [464, 23] width 4 height 4
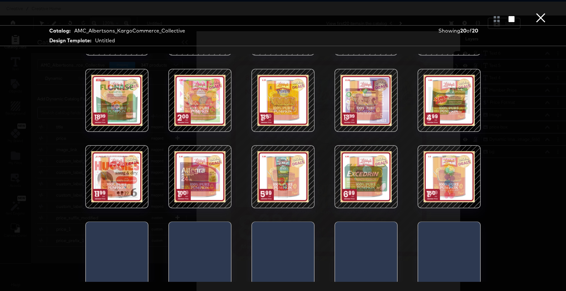
scroll to position [64, 0]
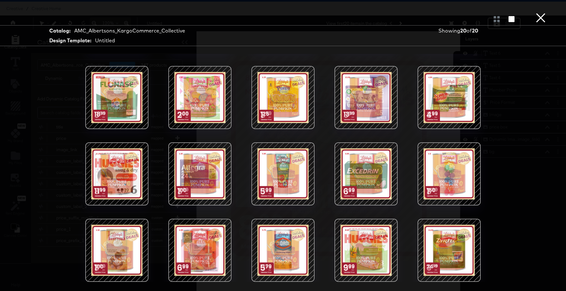
click at [541, 13] on button "×" at bounding box center [540, 6] width 13 height 13
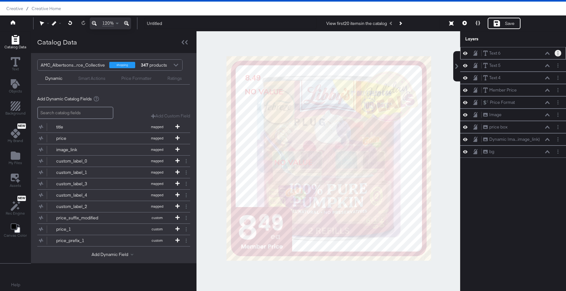
click at [558, 55] on icon "Layer Options" at bounding box center [557, 53] width 1 height 4
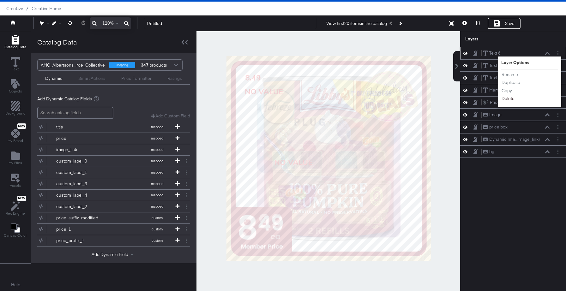
click at [510, 98] on button "Delete" at bounding box center [508, 98] width 14 height 7
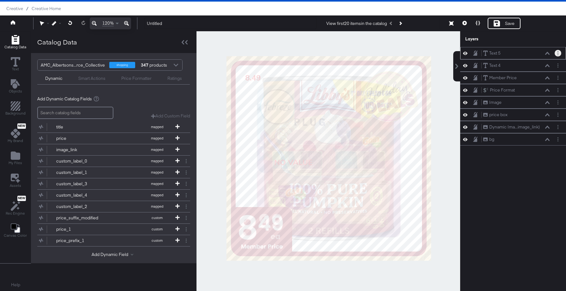
click at [558, 53] on button "Layer Options" at bounding box center [557, 53] width 7 height 7
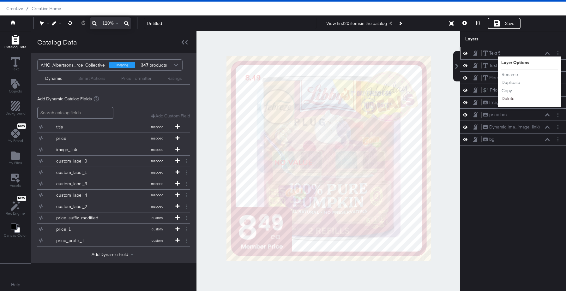
click at [509, 98] on button "Delete" at bounding box center [508, 98] width 14 height 7
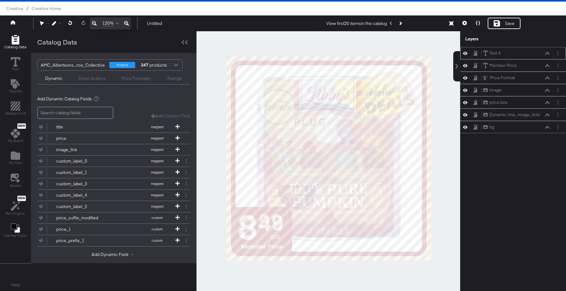
click at [465, 54] on icon at bounding box center [465, 52] width 4 height 5
click at [465, 54] on icon at bounding box center [465, 53] width 4 height 4
click at [559, 54] on button "Layer Options" at bounding box center [557, 53] width 7 height 7
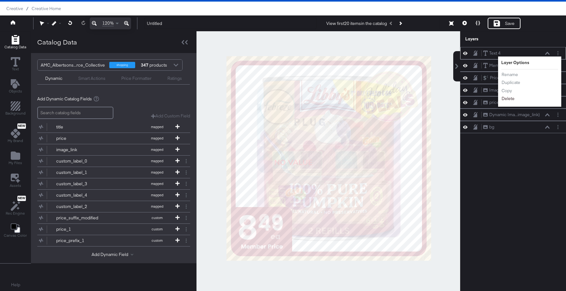
click at [510, 98] on button "Delete" at bounding box center [508, 98] width 14 height 7
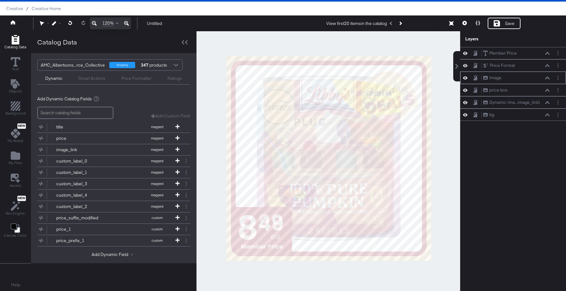
click at [464, 79] on icon at bounding box center [465, 77] width 4 height 5
